Goal: Complete application form

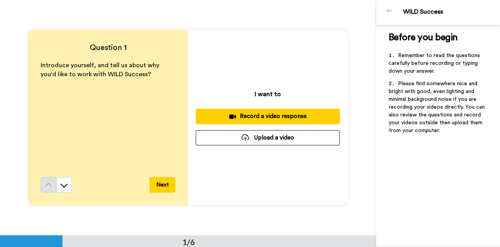
click at [269, 111] on button "Record a video response" at bounding box center [268, 116] width 144 height 15
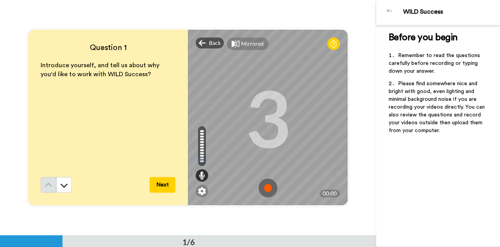
click at [265, 189] on img at bounding box center [268, 187] width 19 height 19
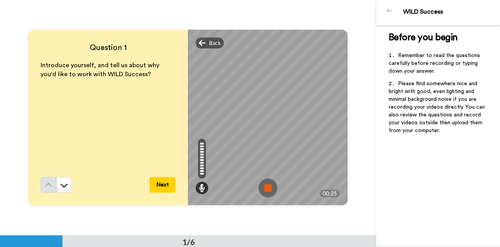
click at [265, 189] on img at bounding box center [268, 187] width 19 height 19
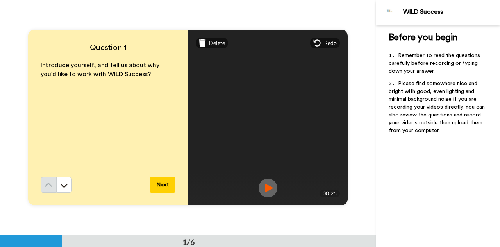
click at [269, 188] on img at bounding box center [268, 187] width 19 height 19
drag, startPoint x: 269, startPoint y: 188, endPoint x: 216, endPoint y: 41, distance: 156.4
click at [216, 41] on span "Delete" at bounding box center [217, 43] width 16 height 8
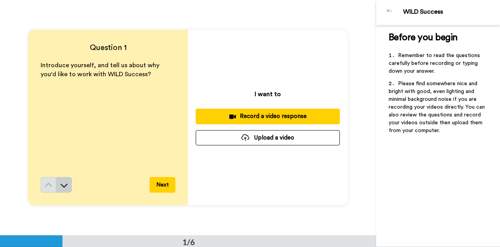
click at [69, 186] on button at bounding box center [64, 185] width 16 height 16
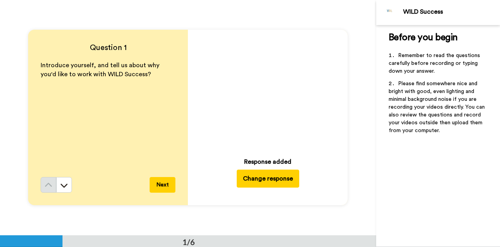
click at [262, 181] on button "Change response" at bounding box center [268, 179] width 62 height 18
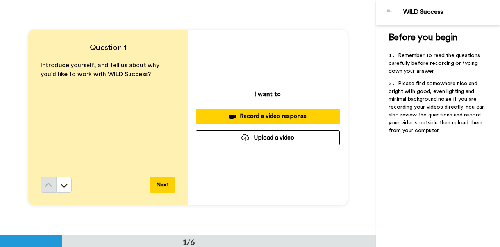
click at [274, 141] on button "Upload a video" at bounding box center [268, 137] width 144 height 15
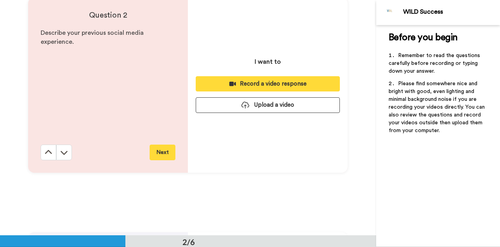
scroll to position [214, 0]
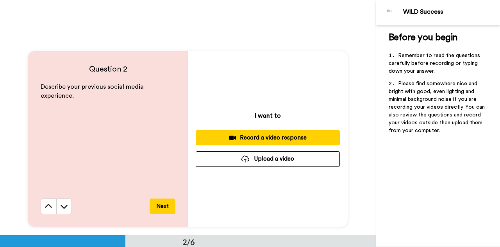
click at [244, 161] on div at bounding box center [245, 158] width 8 height 7
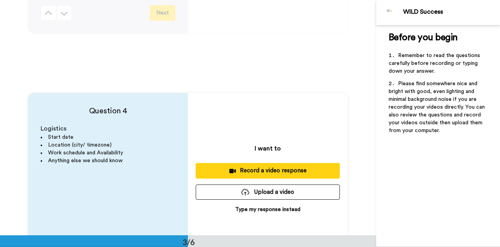
scroll to position [526, 0]
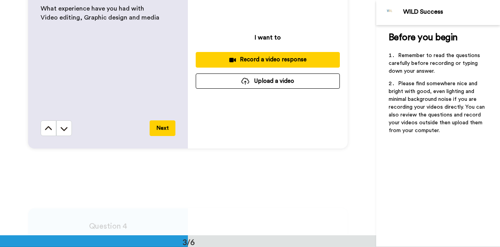
click at [254, 73] on div "I want to Record a video response Upload a video" at bounding box center [268, 60] width 160 height 175
click at [255, 79] on button "Upload a video" at bounding box center [268, 80] width 144 height 15
click at [338, 171] on div "Question 3 What experience have you had with Video editing, Graphic design and …" at bounding box center [188, 60] width 376 height 235
click at [284, 77] on button "Upload a video" at bounding box center [268, 80] width 144 height 15
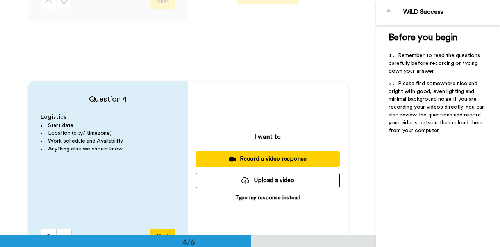
scroll to position [654, 0]
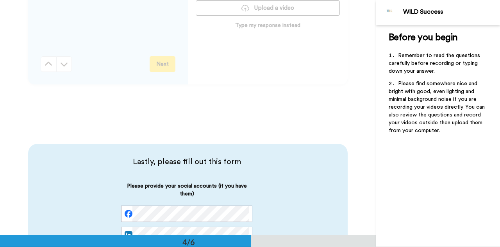
scroll to position [739, 0]
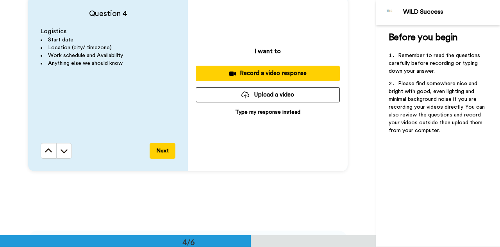
click at [284, 94] on button "Upload a video" at bounding box center [268, 94] width 144 height 15
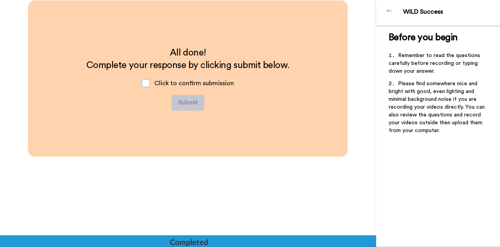
scroll to position [1131, 0]
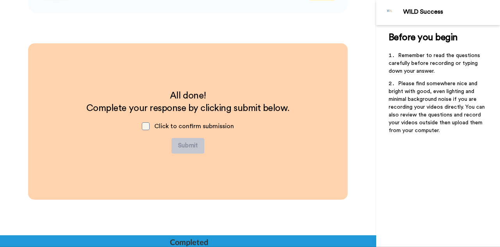
click at [148, 128] on span at bounding box center [146, 126] width 8 height 8
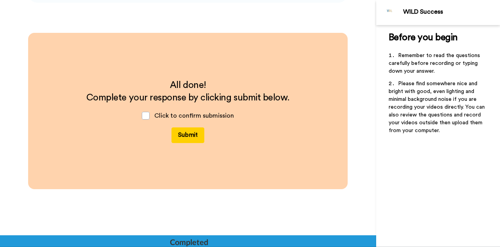
scroll to position [1175, 0]
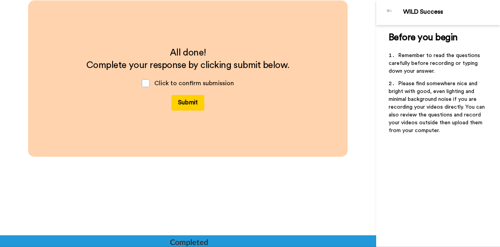
click at [187, 104] on button "Submit" at bounding box center [187, 103] width 33 height 16
